Goal: Task Accomplishment & Management: Use online tool/utility

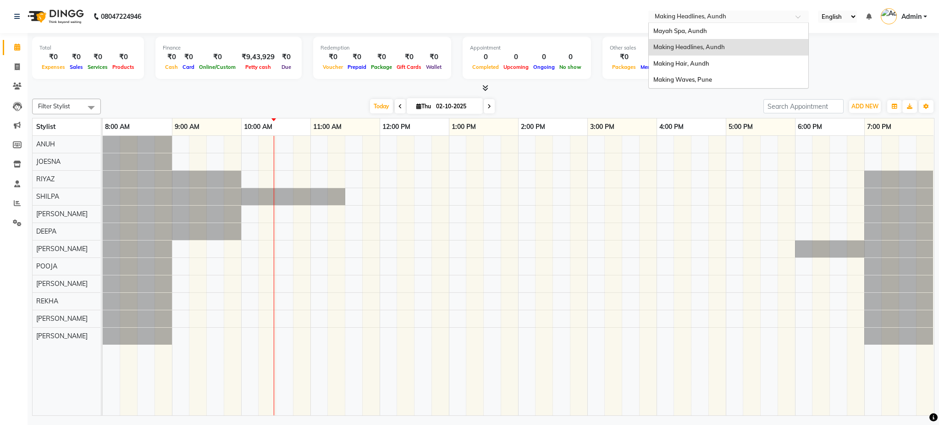
click at [690, 18] on input "text" at bounding box center [719, 17] width 133 height 9
click at [692, 77] on span "Making Waves, Pune" at bounding box center [683, 79] width 59 height 7
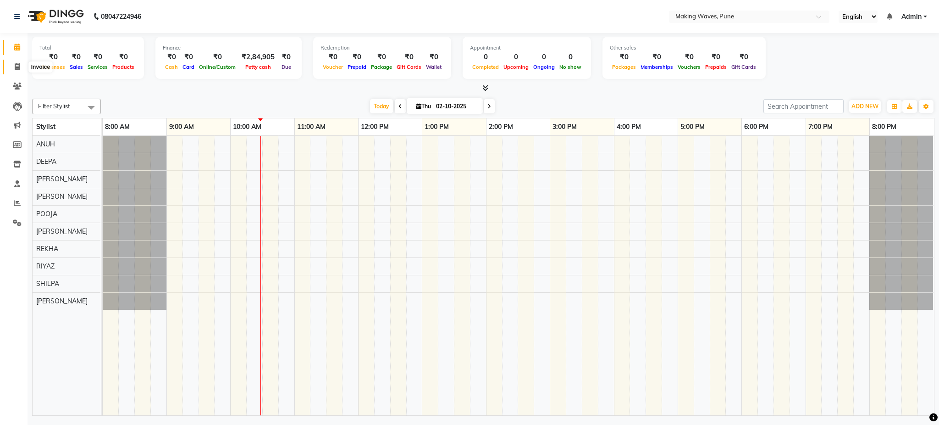
click at [13, 67] on span at bounding box center [17, 67] width 16 height 11
select select "service"
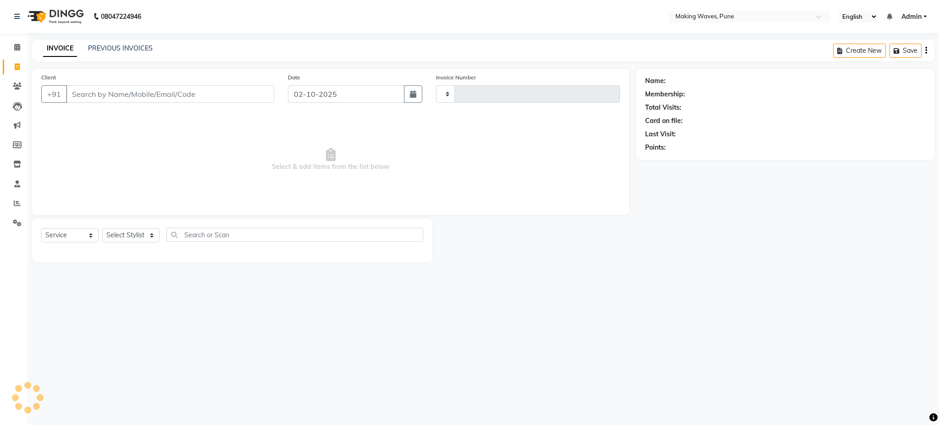
type input "0256"
select select "7311"
click at [105, 99] on input "Client" at bounding box center [170, 93] width 208 height 17
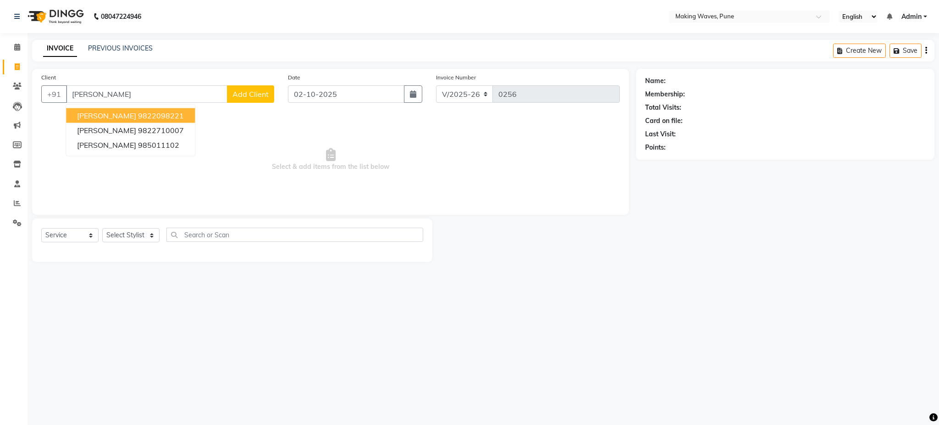
click at [101, 115] on span "amol kane" at bounding box center [106, 115] width 59 height 9
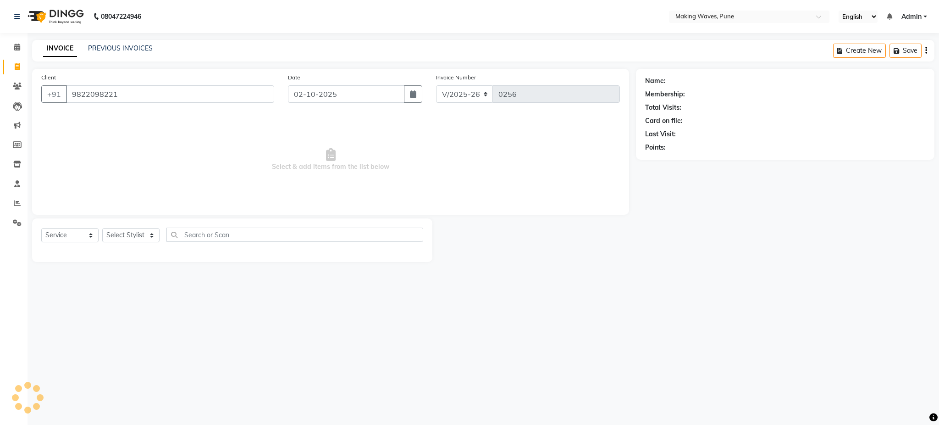
type input "9822098221"
click at [128, 234] on select "Select Stylist ANUH DEEPA FARHAT KARAN POOJA Pranav REKHA RIYAZ SHILPA SNEHAL" at bounding box center [130, 235] width 57 height 14
select select "62743"
click at [102, 228] on select "Select Stylist ANUH DEEPA FARHAT KARAN POOJA Pranav REKHA RIYAZ SHILPA SNEHAL" at bounding box center [130, 235] width 57 height 14
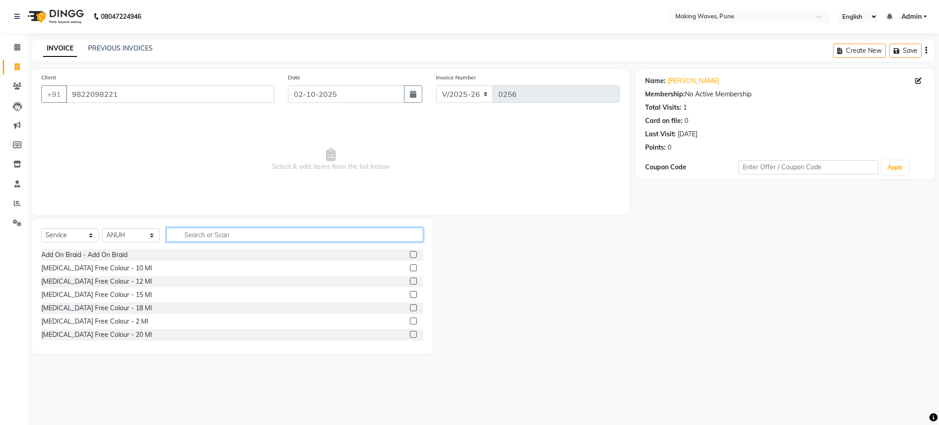
click at [202, 238] on input "text" at bounding box center [295, 235] width 257 height 14
click at [202, 238] on input "an" at bounding box center [289, 235] width 244 height 14
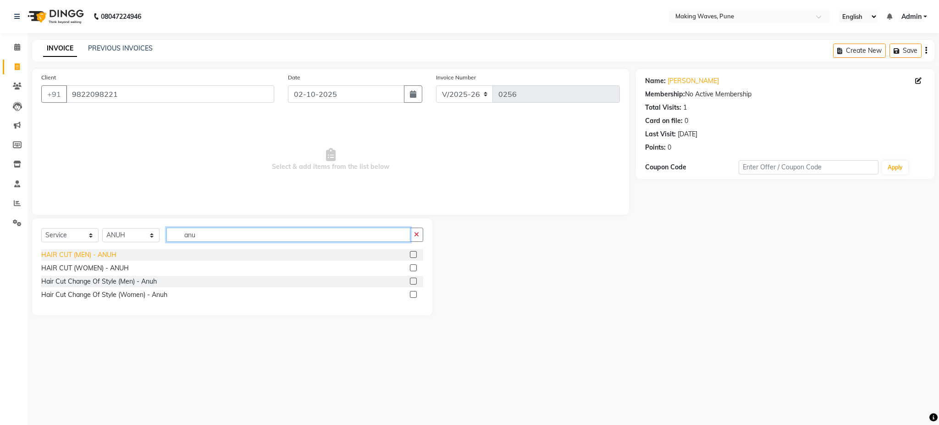
type input "anu"
click at [109, 256] on div "HAIR CUT (MEN) - ANUH" at bounding box center [78, 255] width 75 height 10
checkbox input "false"
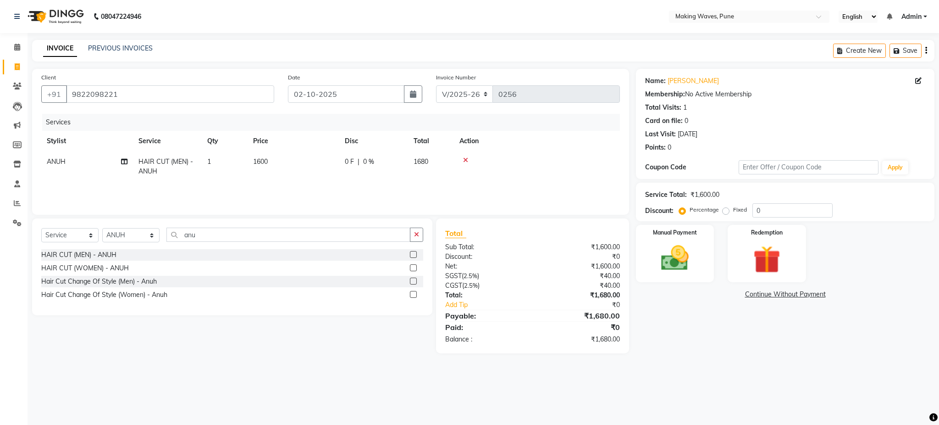
click at [926, 50] on icon "button" at bounding box center [927, 50] width 2 height 0
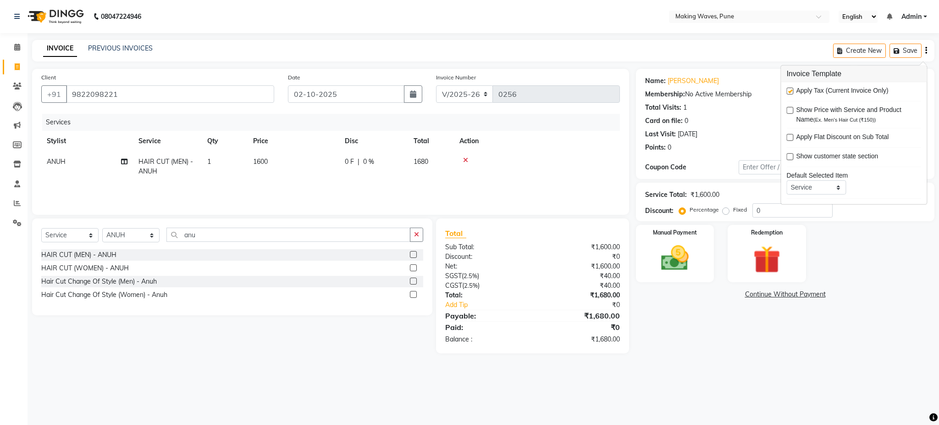
click at [789, 95] on div at bounding box center [790, 93] width 6 height 10
click at [789, 90] on label at bounding box center [790, 91] width 7 height 7
click at [789, 90] on input "checkbox" at bounding box center [790, 92] width 6 height 6
checkbox input "false"
click at [694, 233] on label "Manual Payment" at bounding box center [675, 232] width 46 height 9
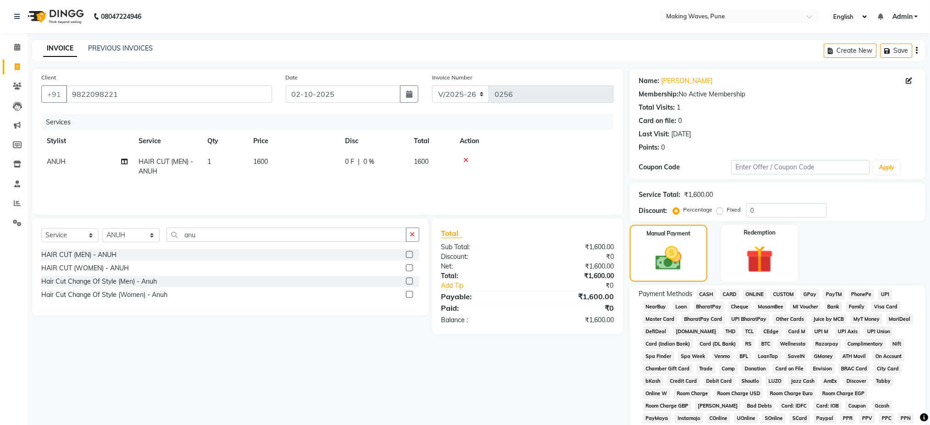
click at [709, 294] on span "CASH" at bounding box center [706, 294] width 20 height 11
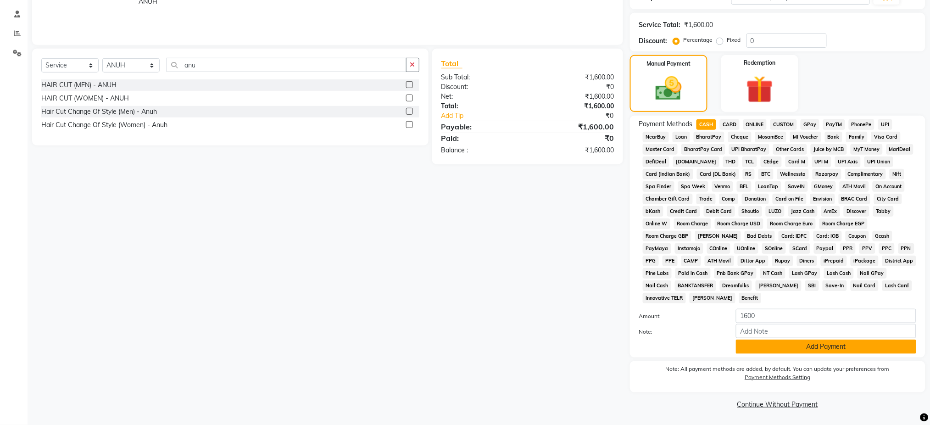
click at [844, 350] on button "Add Payment" at bounding box center [826, 346] width 180 height 14
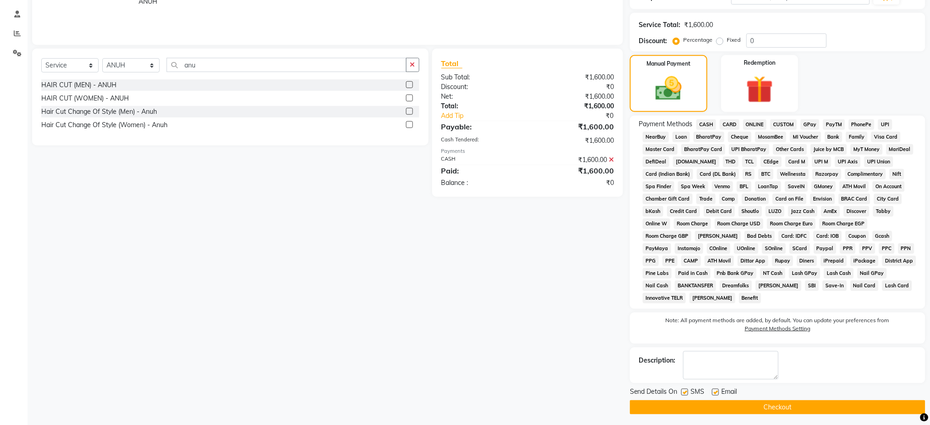
click at [799, 404] on button "Checkout" at bounding box center [777, 407] width 295 height 14
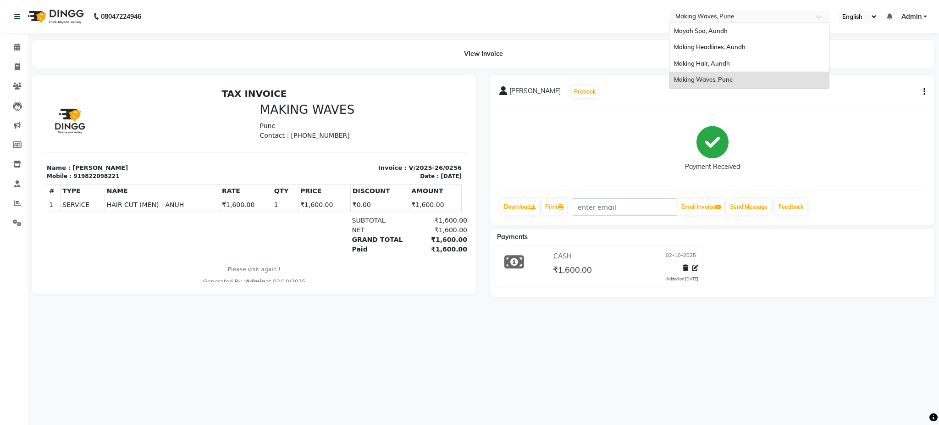
click at [695, 16] on input "text" at bounding box center [740, 17] width 133 height 9
click at [705, 66] on span "Making Hair, Aundh" at bounding box center [702, 63] width 56 height 7
